Goal: Task Accomplishment & Management: Manage account settings

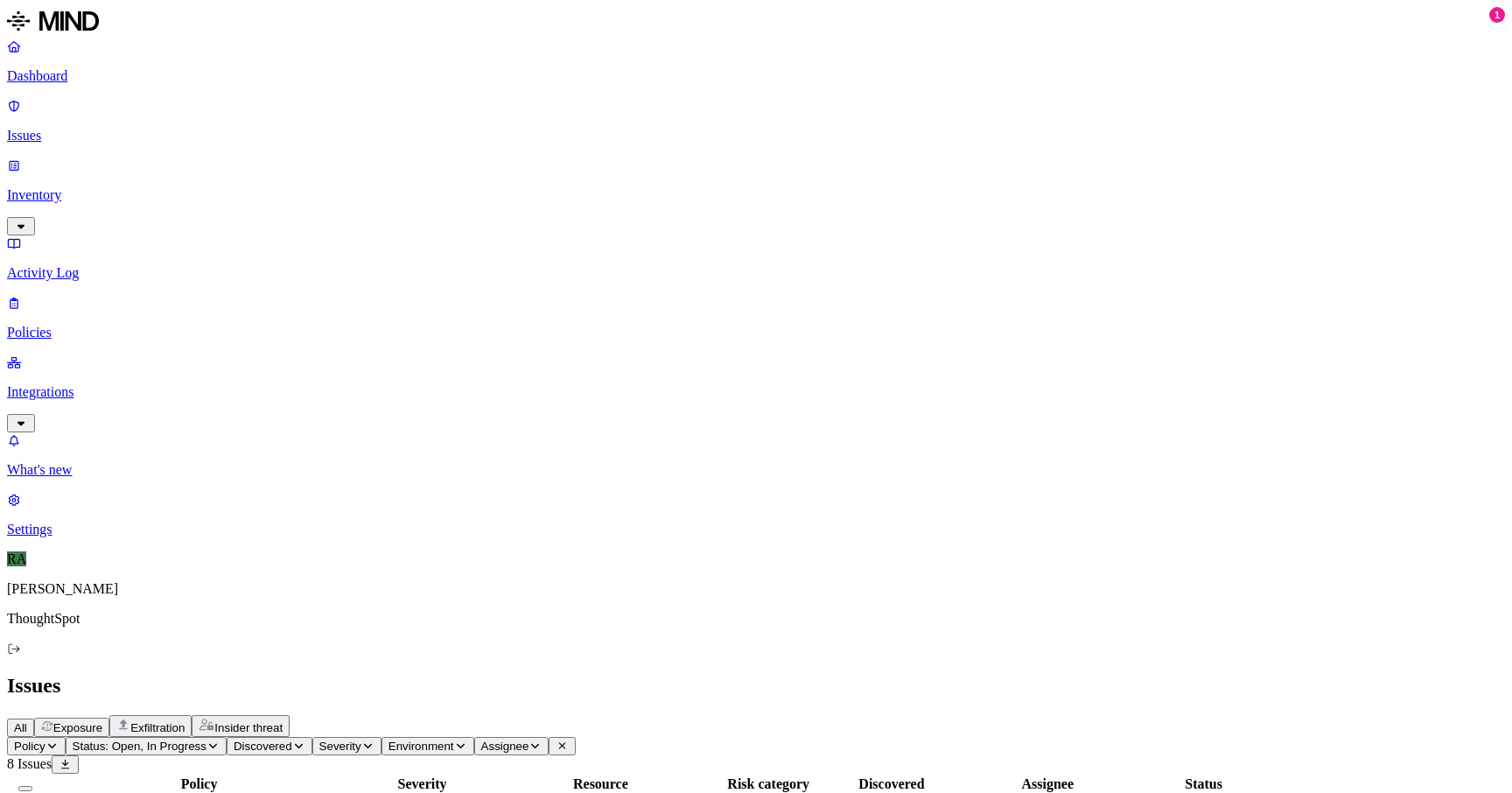
click at [287, 100] on html "Dashboard Issues Inventory Activity Log Policies Integrations What's new 1 Sett…" at bounding box center [756, 665] width 1512 height 1329
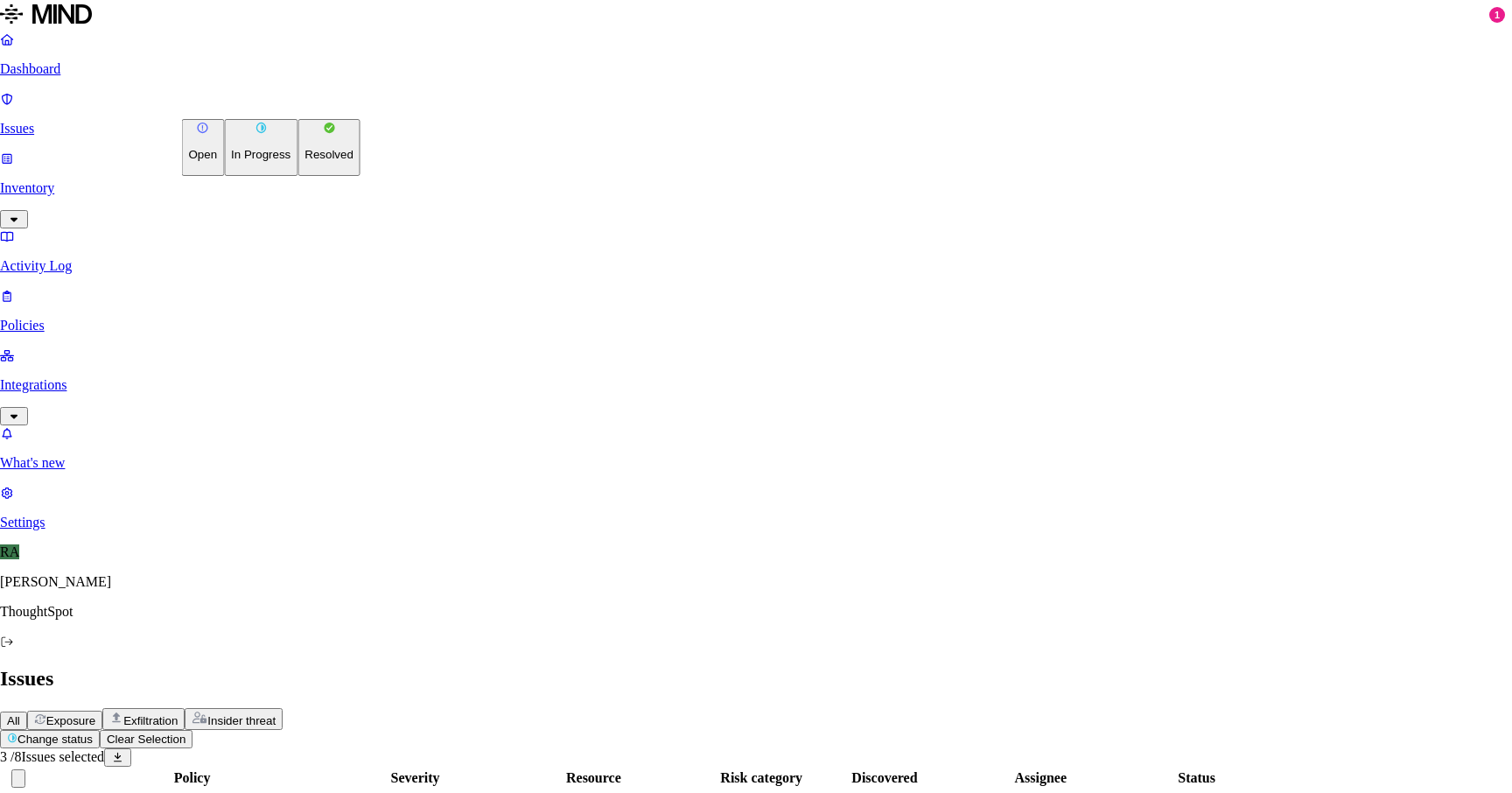
click at [298, 176] on button "Resolved" at bounding box center [329, 148] width 63 height 57
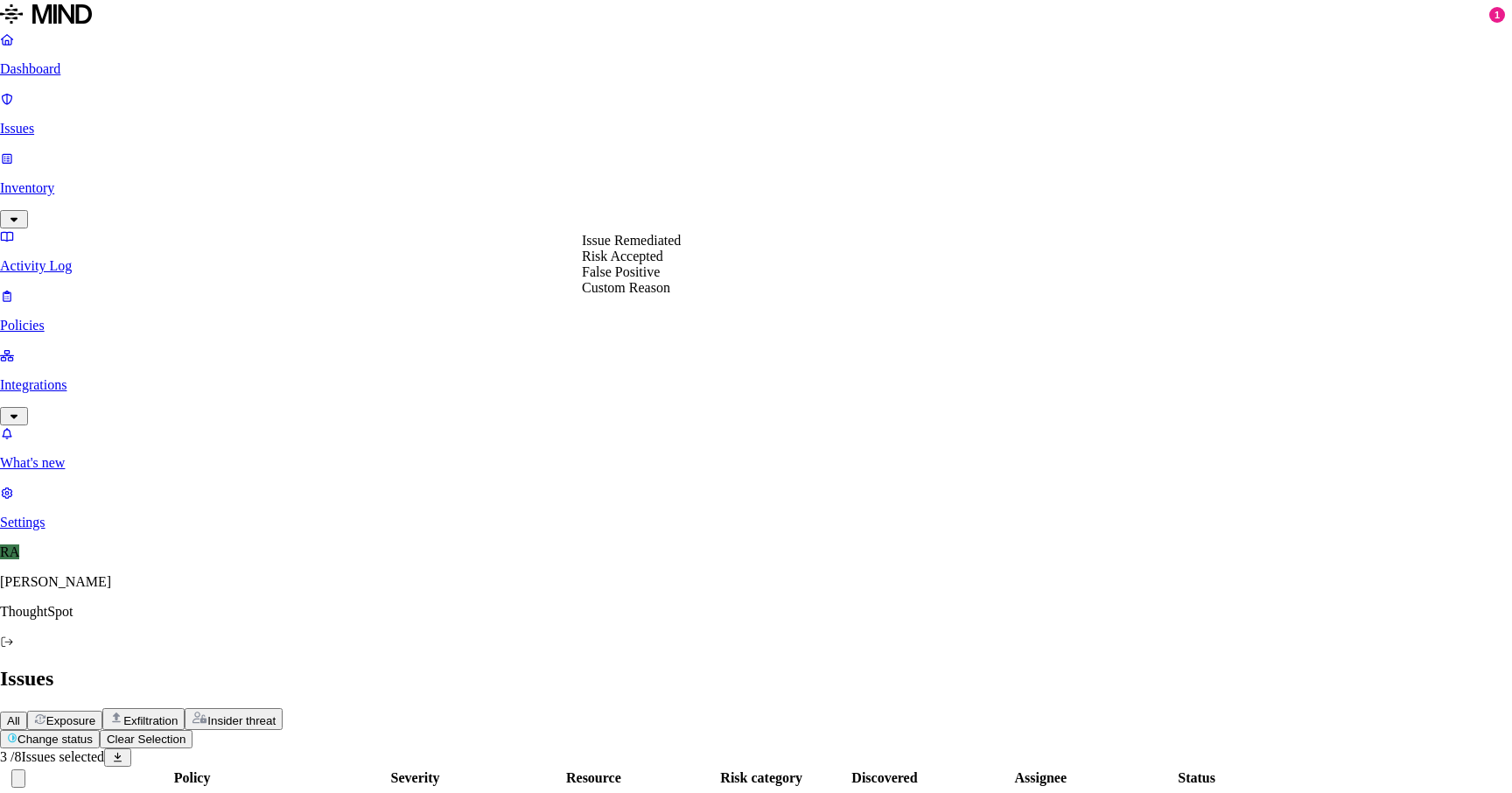
select select "Custom Reason"
type textarea "TS images"
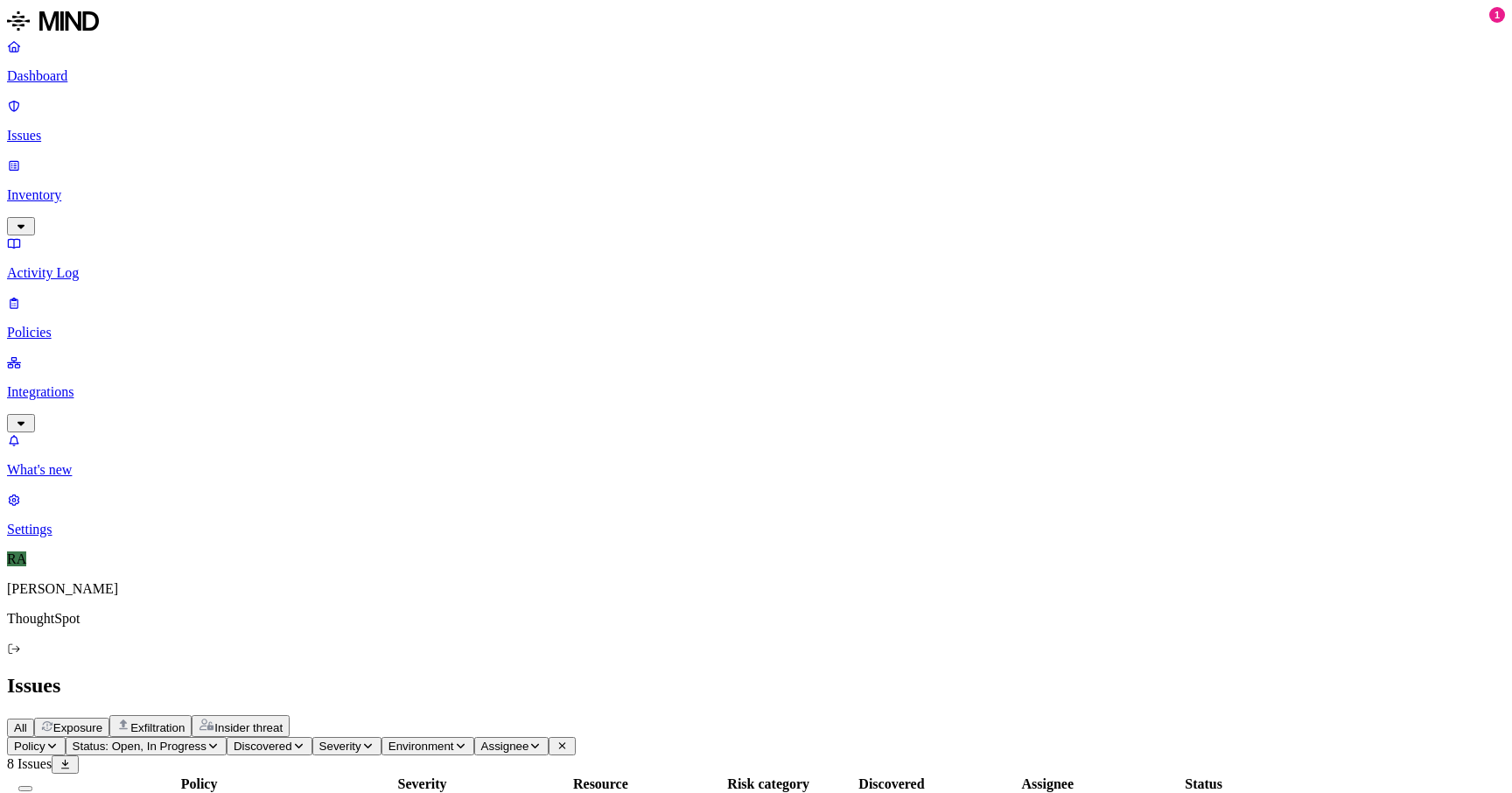
click at [293, 101] on html "Dashboard Issues Inventory Activity Log Policies Integrations What's new 1 Sett…" at bounding box center [756, 567] width 1512 height 1133
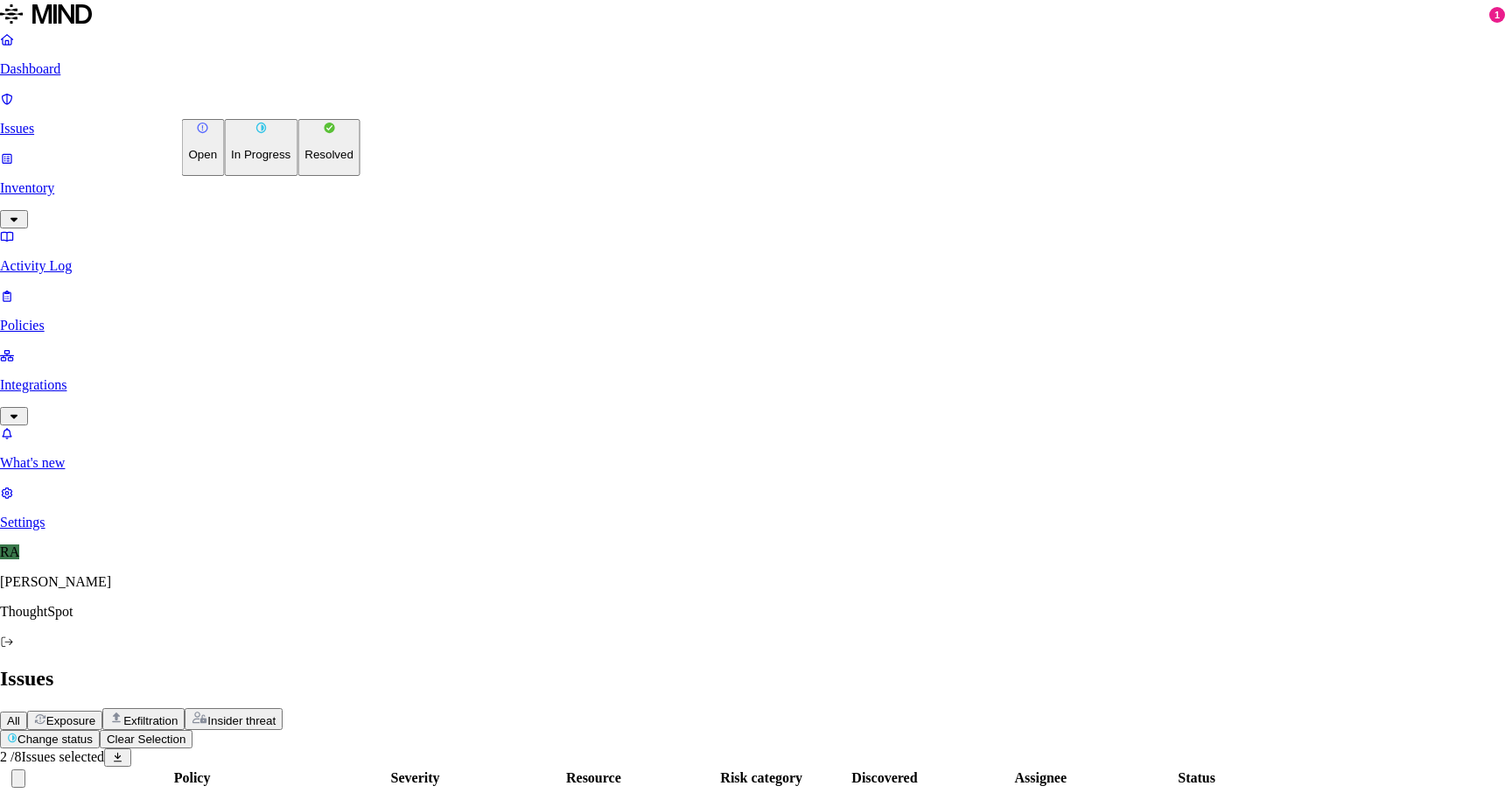
click at [298, 176] on button "Resolved" at bounding box center [329, 148] width 63 height 57
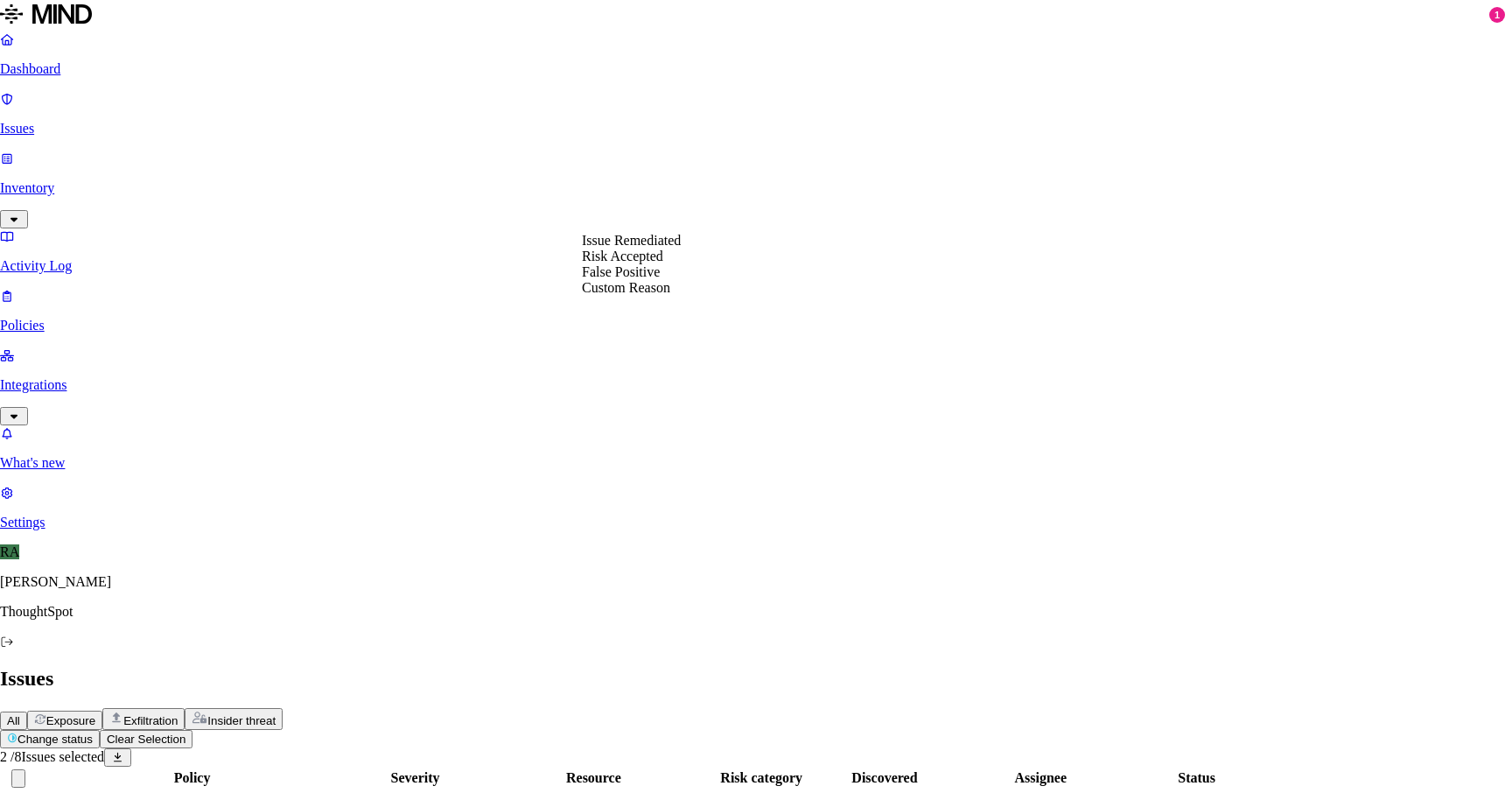
select select "Risk Accepted"
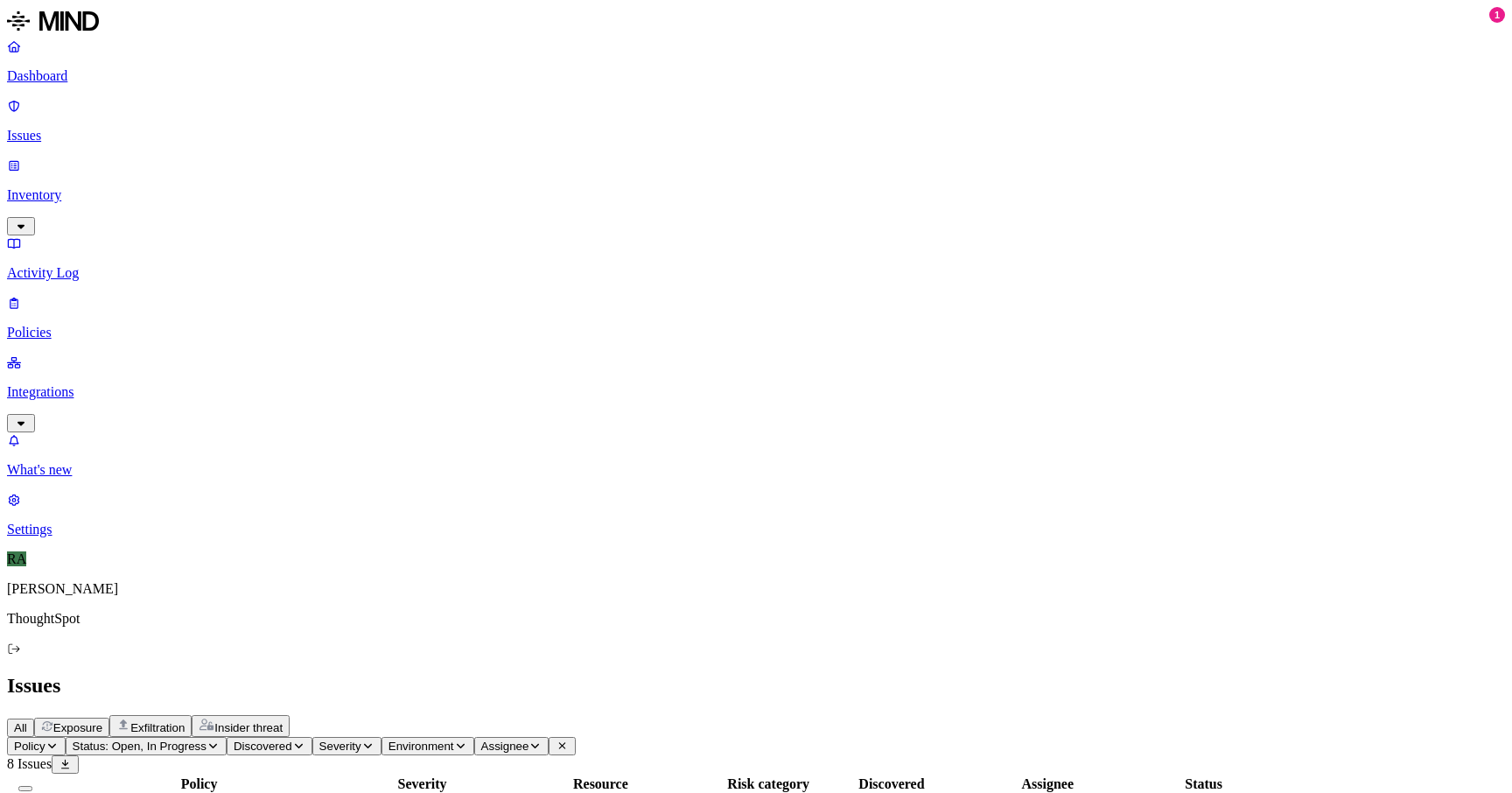
click at [32, 786] on button "Select all" at bounding box center [25, 788] width 14 height 6
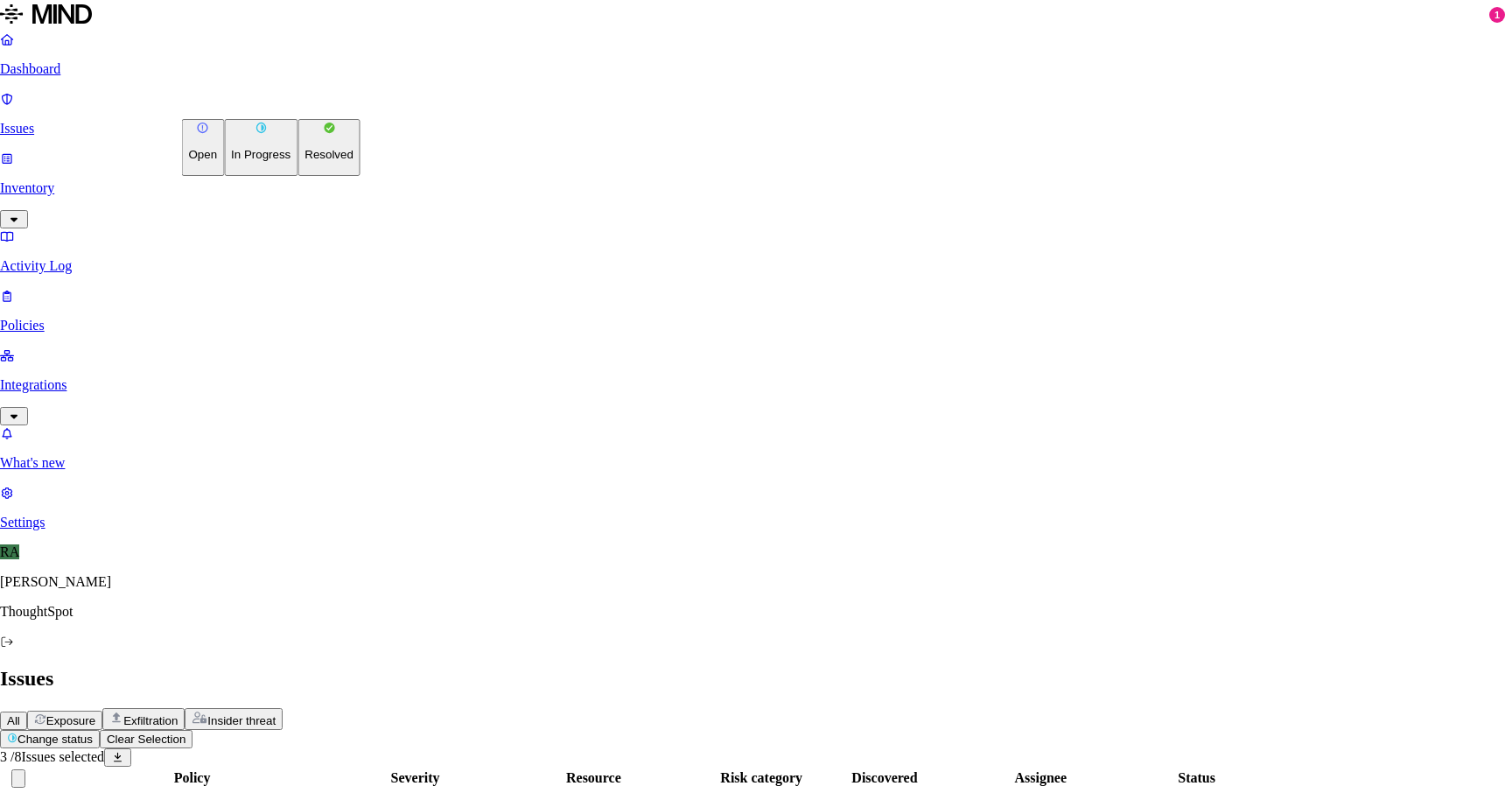
click at [274, 114] on html "Dashboard Issues Inventory Activity Log Policies Integrations What's new 1 Sett…" at bounding box center [756, 496] width 1512 height 993
click at [304, 161] on p "Resolved" at bounding box center [328, 154] width 49 height 13
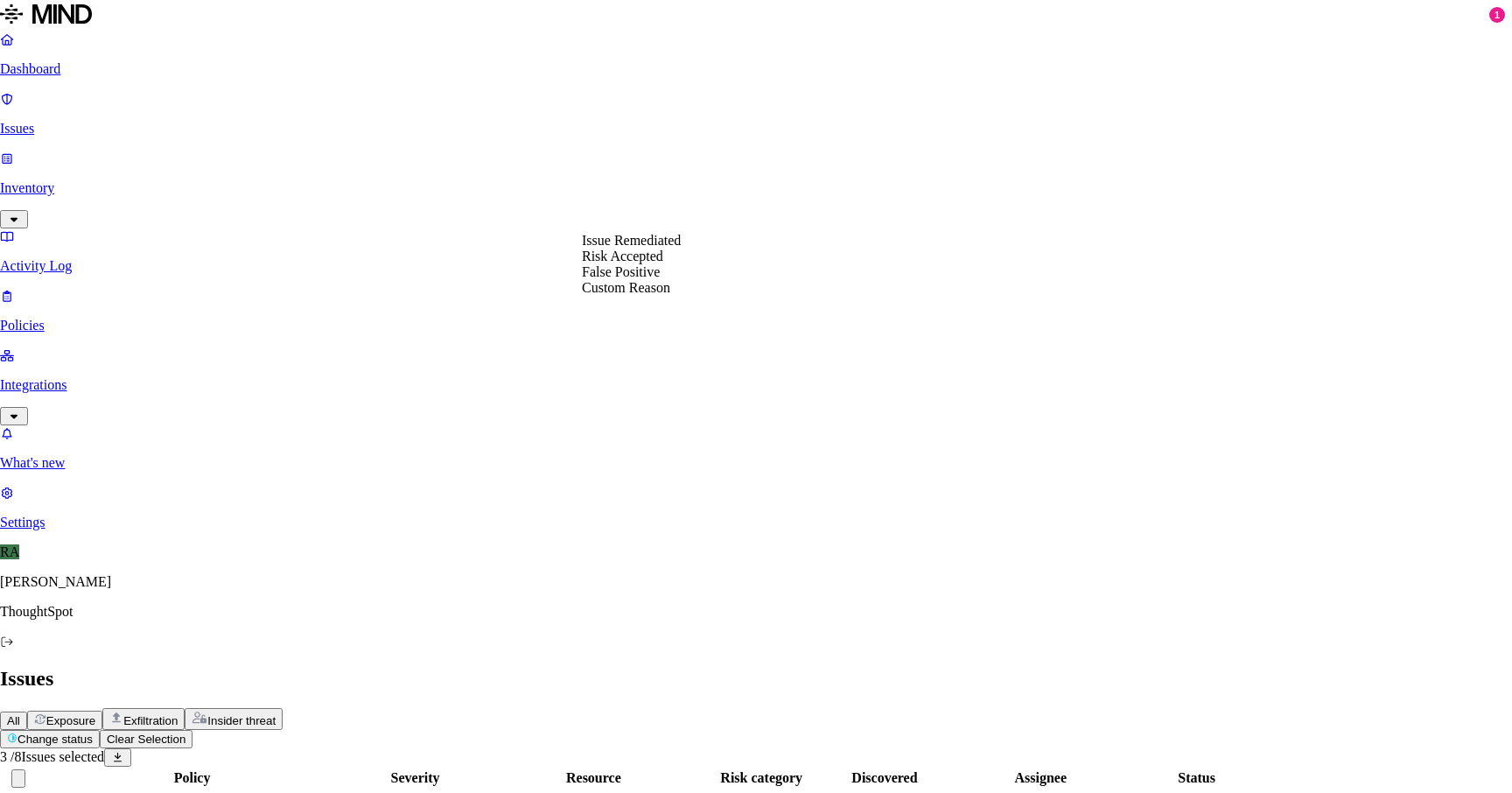
select select "Risk Accepted"
